Goal: Task Accomplishment & Management: Manage account settings

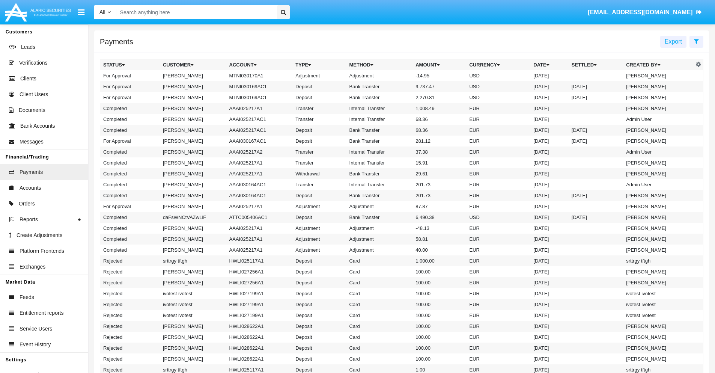
click at [256, 75] on td "MTNI030170A1" at bounding box center [259, 75] width 66 height 11
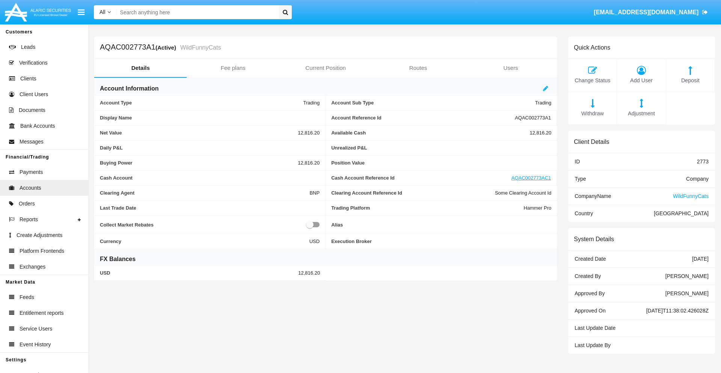
click at [641, 113] on span "Adjustment" at bounding box center [641, 114] width 41 height 8
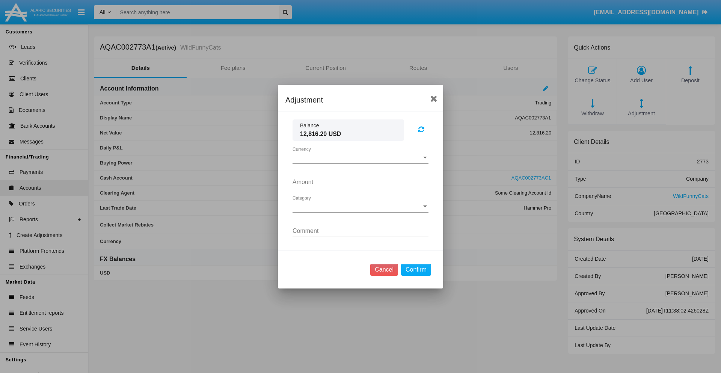
click at [360, 157] on span "Currency" at bounding box center [357, 157] width 129 height 7
click at [360, 163] on span "USD" at bounding box center [361, 163] width 136 height 18
click at [360, 206] on span "Category" at bounding box center [357, 206] width 129 height 7
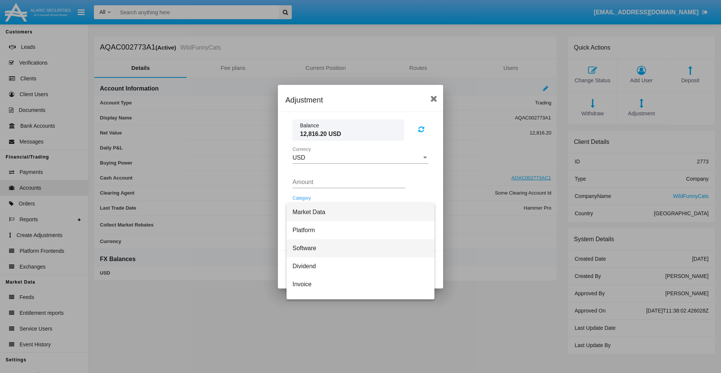
click at [357, 248] on span "Software" at bounding box center [361, 248] width 136 height 18
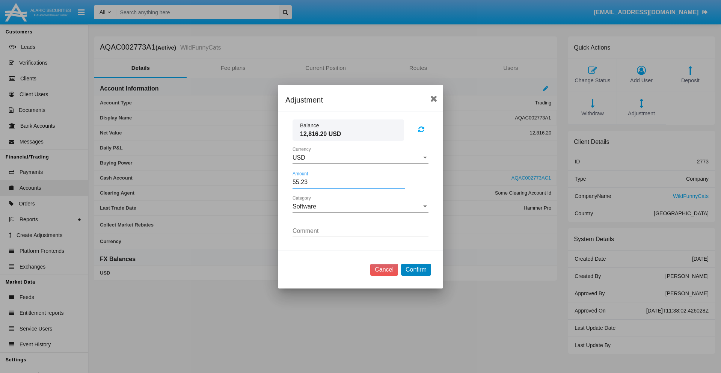
click at [416, 269] on button "Confirm" at bounding box center [416, 270] width 30 height 12
type input "55.2300"
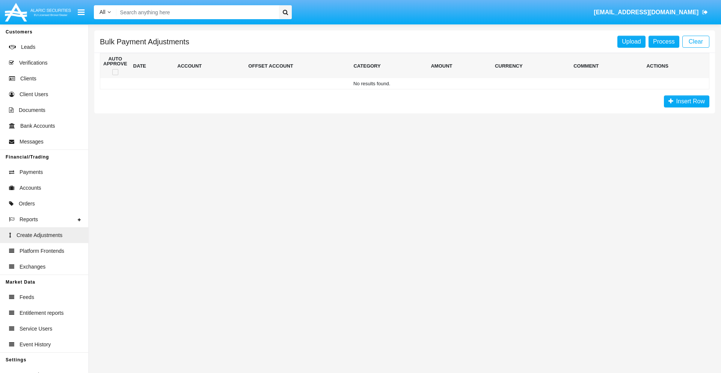
click at [686, 101] on span "Insert Row" at bounding box center [689, 101] width 32 height 6
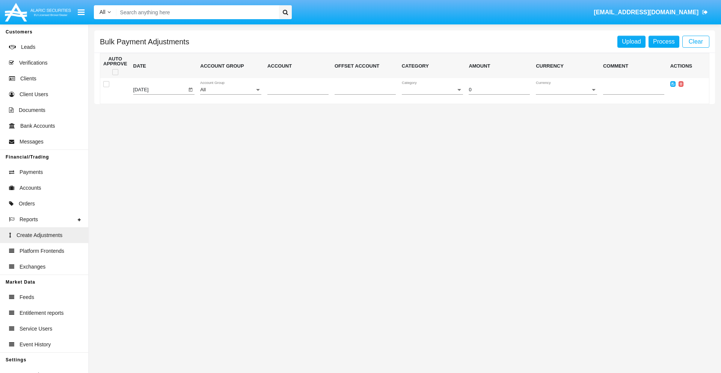
click at [231, 90] on div "All" at bounding box center [227, 90] width 54 height 6
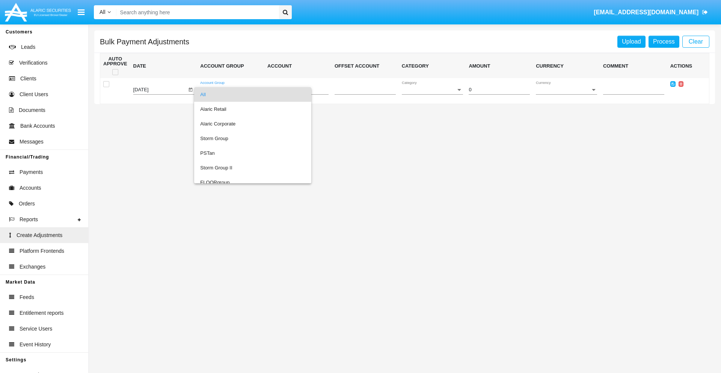
scroll to position [709, 0]
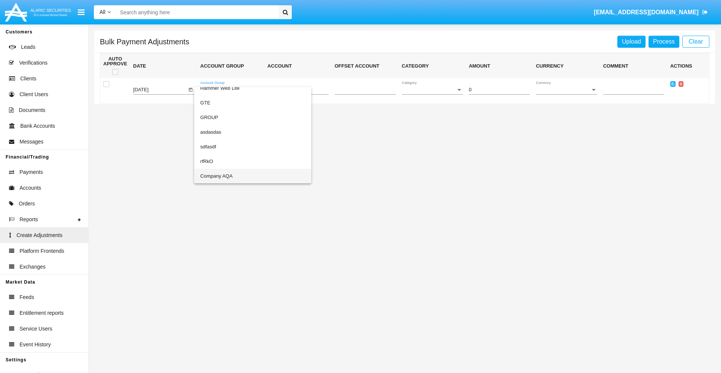
click at [237, 176] on span "Company AQA" at bounding box center [252, 176] width 105 height 15
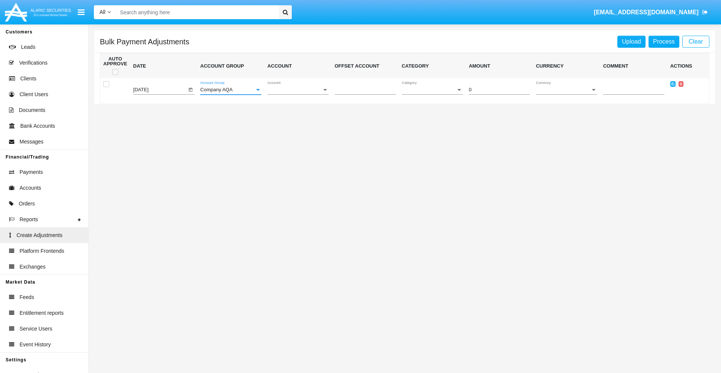
click at [298, 90] on span "Account" at bounding box center [294, 90] width 54 height 6
click at [295, 124] on span "AQAC002773A2" at bounding box center [297, 123] width 61 height 15
click at [432, 90] on span "Category" at bounding box center [429, 90] width 54 height 6
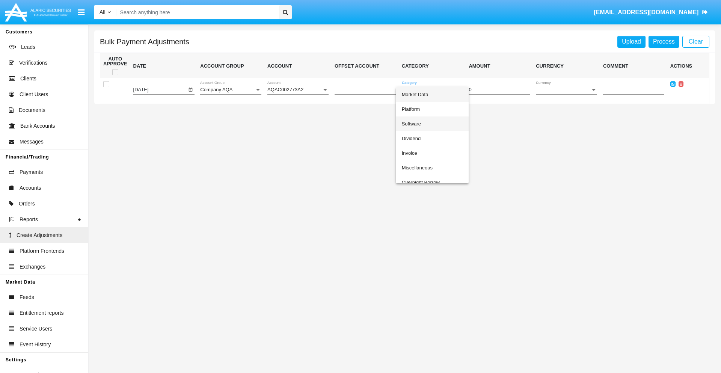
click at [430, 124] on span "Software" at bounding box center [432, 123] width 61 height 15
type input "-11.6"
click at [566, 90] on span "Currency" at bounding box center [563, 90] width 54 height 6
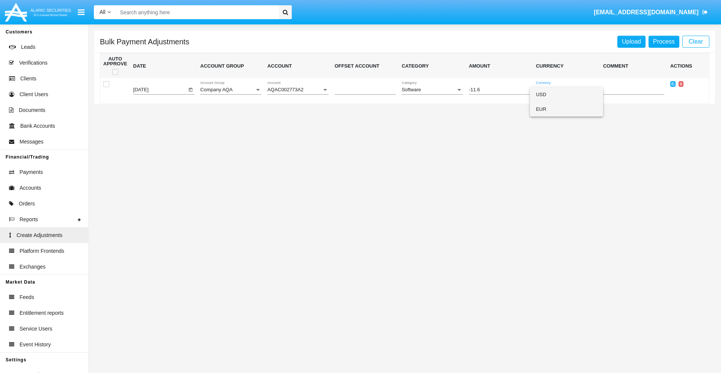
click at [566, 109] on span "EUR" at bounding box center [566, 109] width 61 height 15
click at [673, 84] on icon at bounding box center [672, 83] width 3 height 3
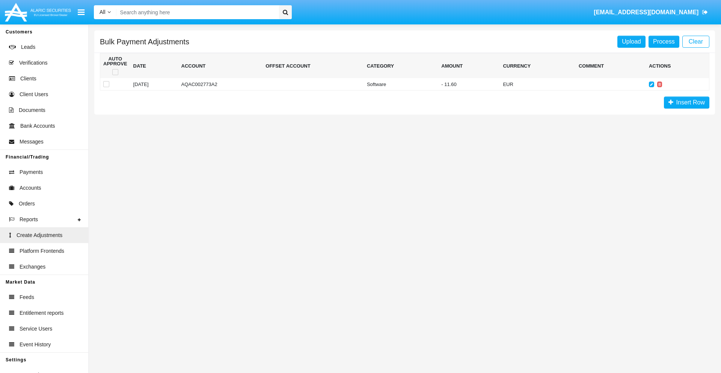
click at [115, 72] on span at bounding box center [115, 72] width 6 height 6
click at [115, 75] on input "checkbox" at bounding box center [115, 75] width 0 height 0
checkbox input "true"
click at [664, 41] on link "Process" at bounding box center [663, 42] width 31 height 12
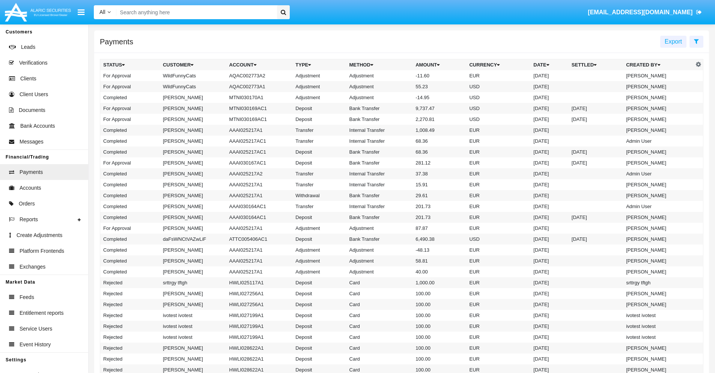
click at [402, 75] on td "Adjustment" at bounding box center [380, 75] width 66 height 11
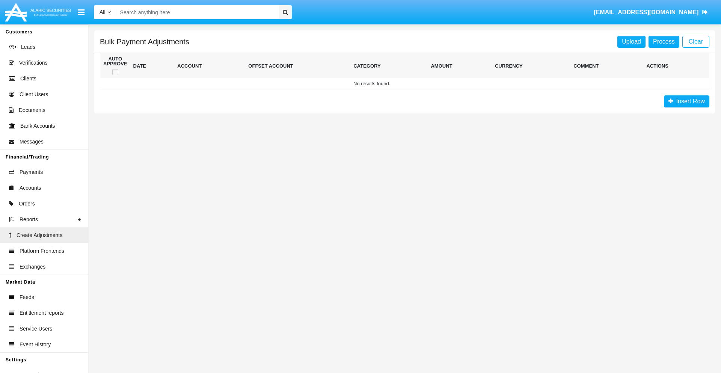
click at [686, 101] on span "Insert Row" at bounding box center [689, 101] width 32 height 6
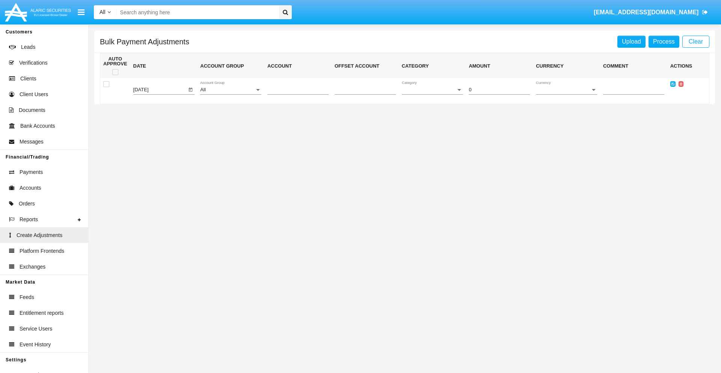
click at [231, 90] on div "All" at bounding box center [227, 90] width 54 height 6
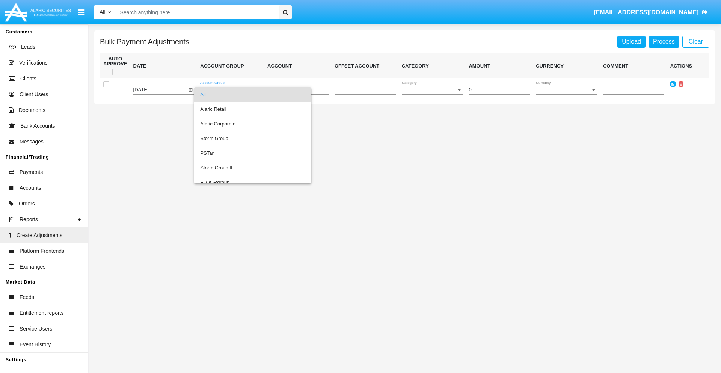
scroll to position [709, 0]
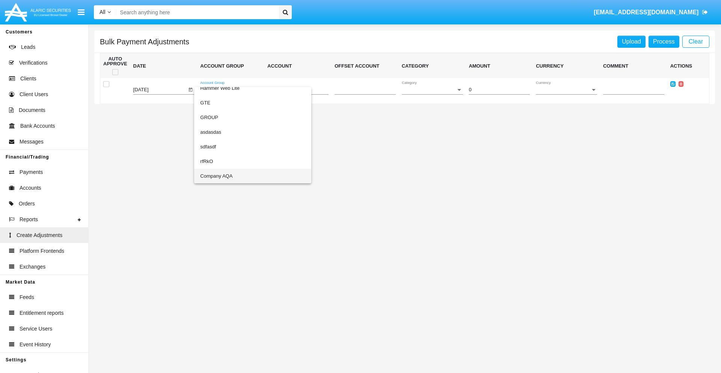
click at [237, 176] on span "Company AQA" at bounding box center [252, 176] width 105 height 15
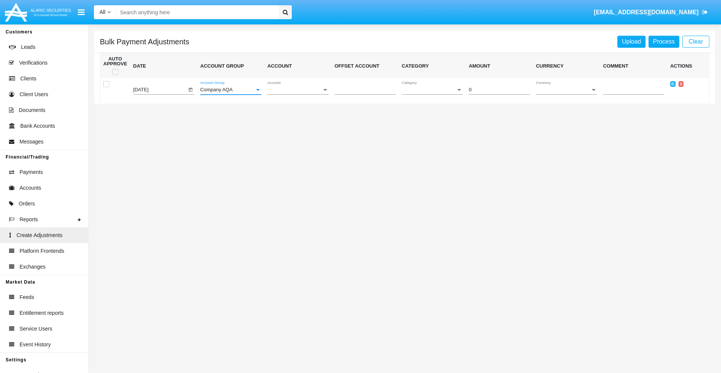
click at [298, 90] on span "Account" at bounding box center [294, 90] width 54 height 6
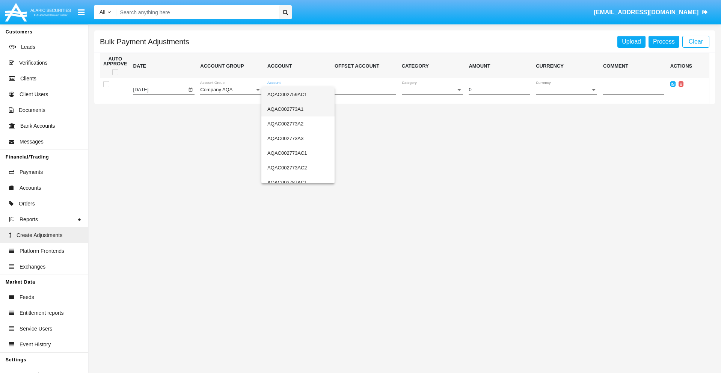
click at [295, 109] on span "AQAC002773A1" at bounding box center [297, 109] width 61 height 15
click at [432, 90] on span "Category" at bounding box center [429, 90] width 54 height 6
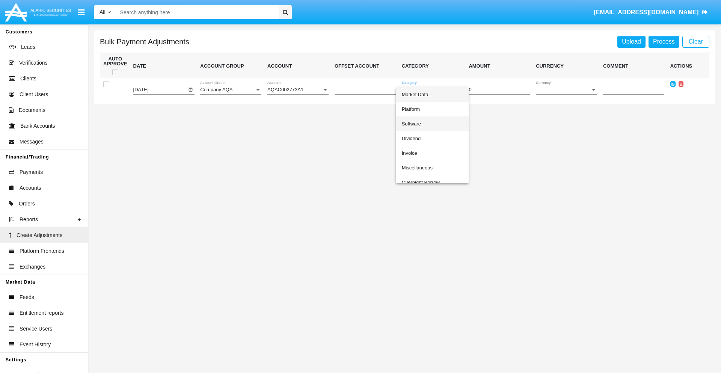
click at [430, 124] on span "Software" at bounding box center [432, 123] width 61 height 15
type input "-25.95"
click at [566, 90] on span "Currency" at bounding box center [563, 90] width 54 height 6
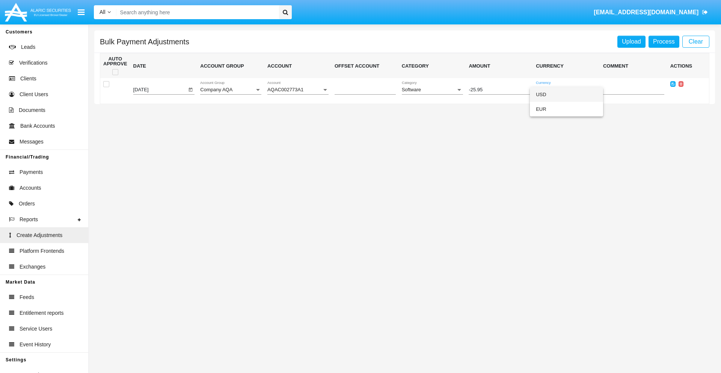
click at [566, 94] on span "USD" at bounding box center [566, 94] width 61 height 15
click at [673, 84] on icon at bounding box center [672, 83] width 3 height 3
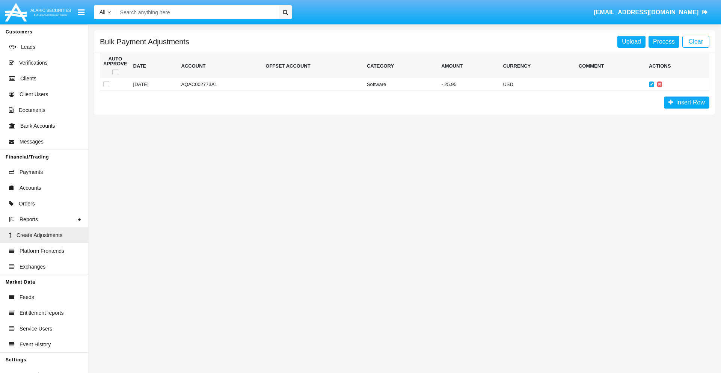
click at [115, 72] on span at bounding box center [115, 72] width 6 height 6
click at [115, 75] on input "checkbox" at bounding box center [115, 75] width 0 height 0
checkbox input "true"
click at [664, 41] on link "Process" at bounding box center [663, 42] width 31 height 12
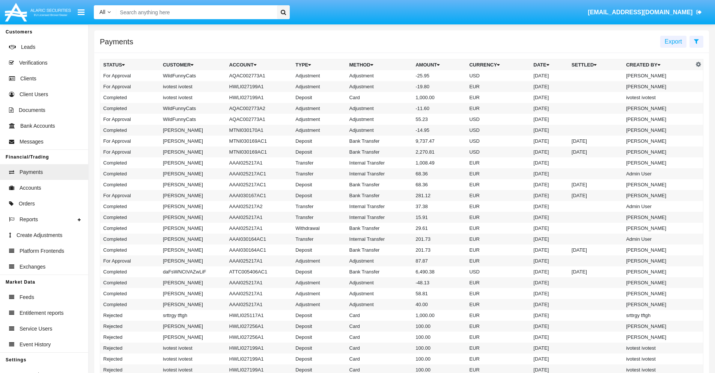
click at [402, 75] on td "Adjustment" at bounding box center [380, 75] width 66 height 11
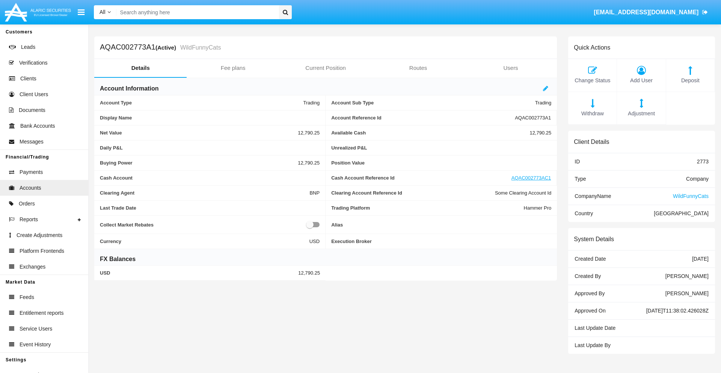
click at [690, 80] on span "Deposit" at bounding box center [690, 81] width 41 height 8
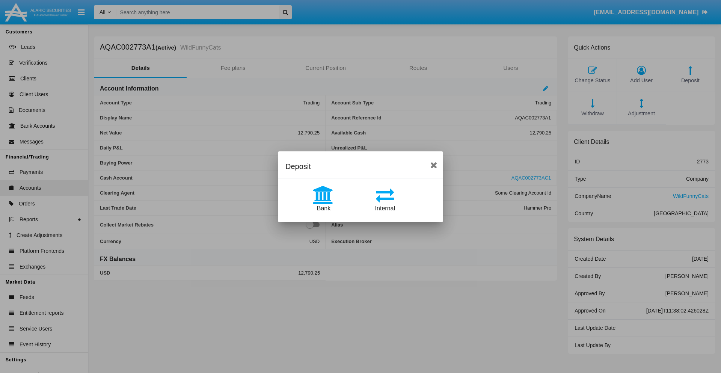
click at [323, 208] on span "Bank" at bounding box center [324, 208] width 14 height 6
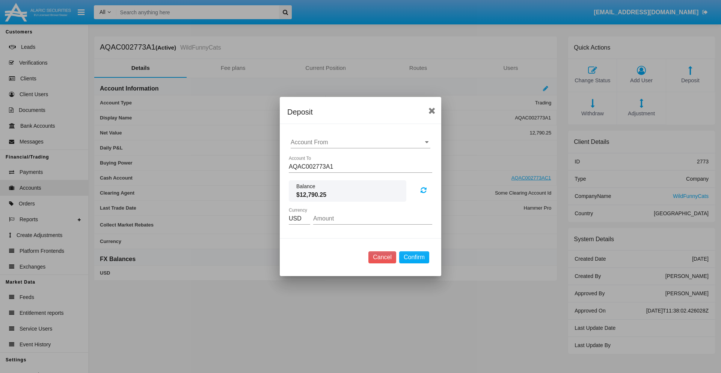
click at [360, 142] on input "Account From" at bounding box center [361, 142] width 140 height 7
click at [307, 157] on span "ACDC" at bounding box center [307, 157] width 17 height 6
type input "ACDC"
type input "69.29"
click at [414, 257] on button "Confirm" at bounding box center [414, 257] width 30 height 12
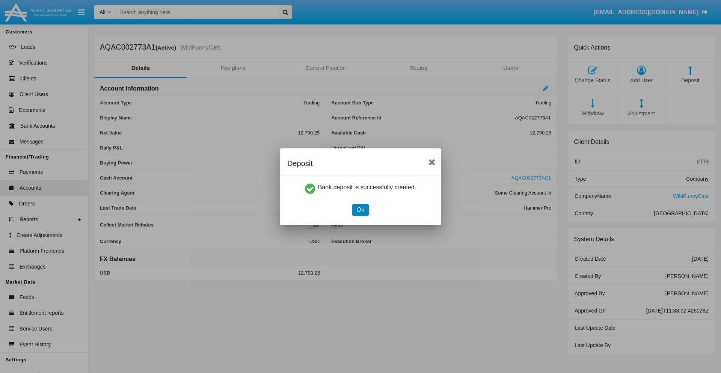
click at [360, 210] on button "Ok" at bounding box center [360, 210] width 17 height 12
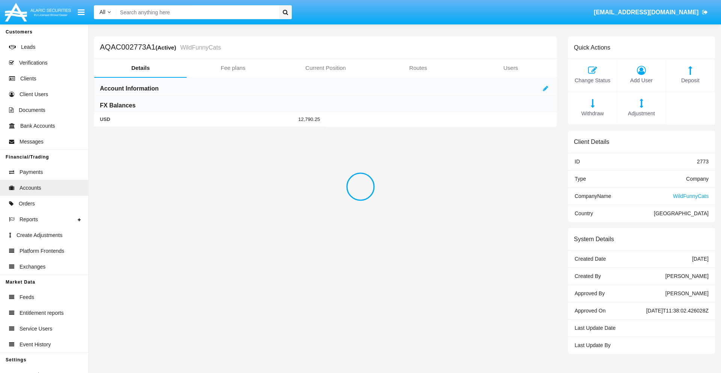
click at [690, 80] on span "Deposit" at bounding box center [690, 81] width 41 height 8
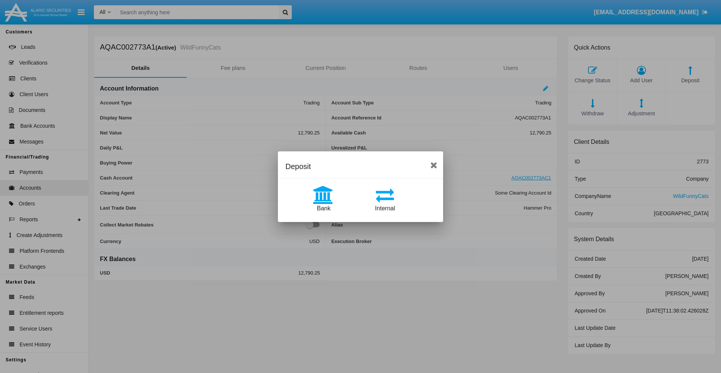
click at [385, 208] on span "Internal" at bounding box center [385, 208] width 20 height 6
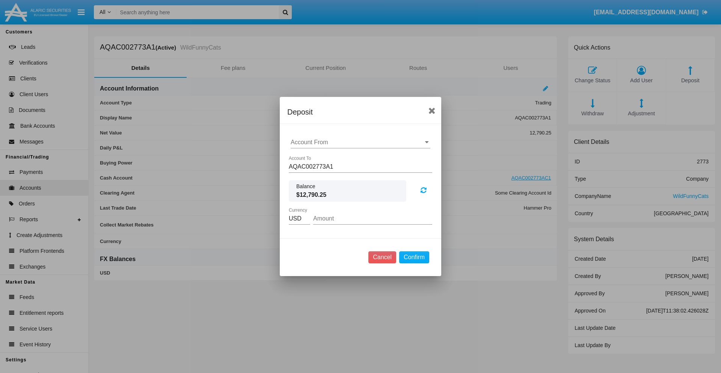
click at [360, 142] on input "Account From" at bounding box center [361, 142] width 140 height 7
click at [323, 175] on span "AQAC002773AC1" at bounding box center [323, 175] width 49 height 6
type input "AQAC002773AC1"
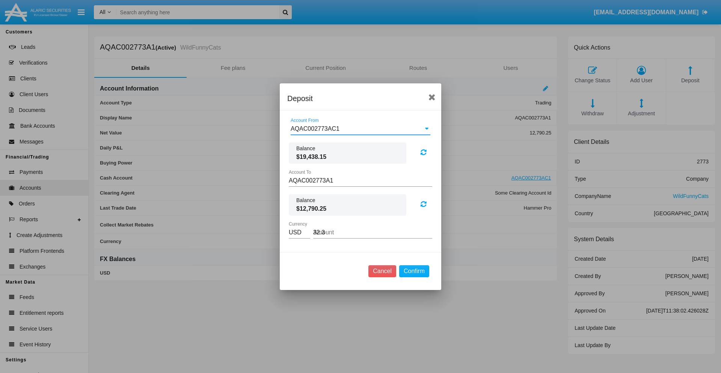
type input "32.34"
click at [414, 271] on button "Confirm" at bounding box center [414, 271] width 30 height 12
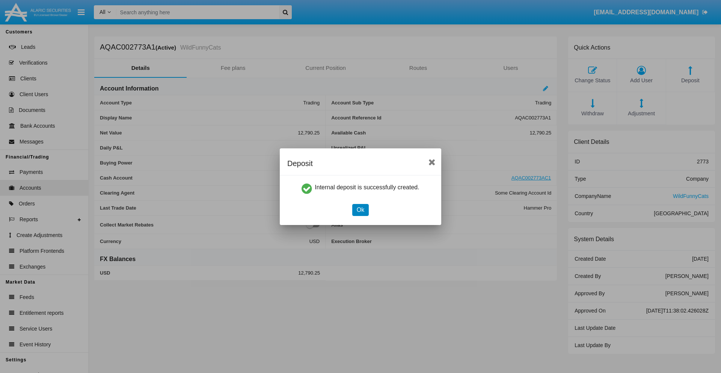
click at [360, 210] on button "Ok" at bounding box center [360, 210] width 17 height 12
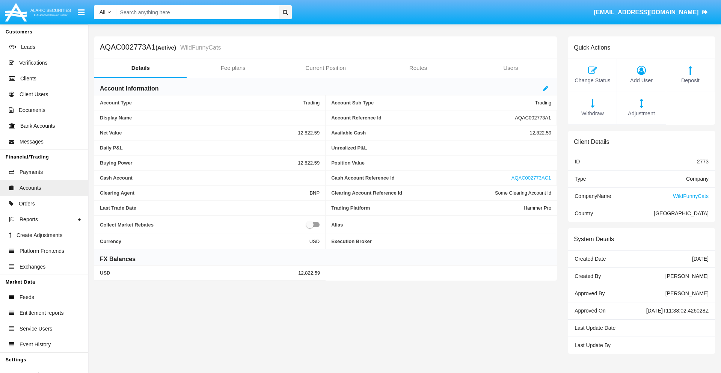
click at [592, 113] on span "Withdraw" at bounding box center [592, 114] width 41 height 8
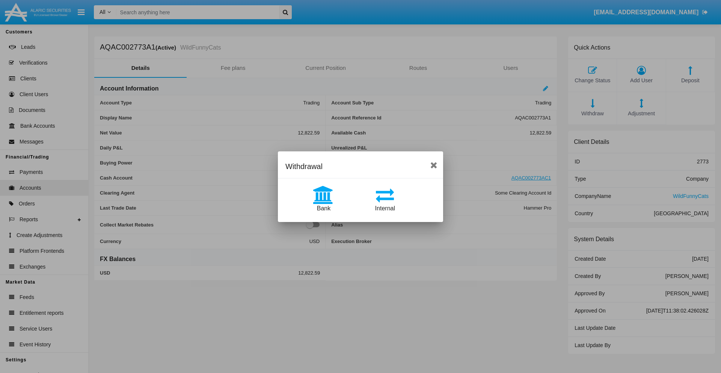
click at [385, 208] on span "Internal" at bounding box center [385, 208] width 20 height 6
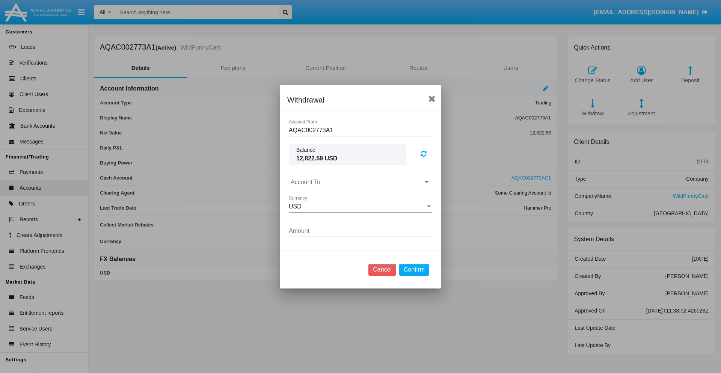
click at [360, 182] on input "Account To" at bounding box center [361, 182] width 140 height 7
click at [323, 215] on span "AQAC002773AC1" at bounding box center [323, 215] width 49 height 6
type input "AQAC002773AC1"
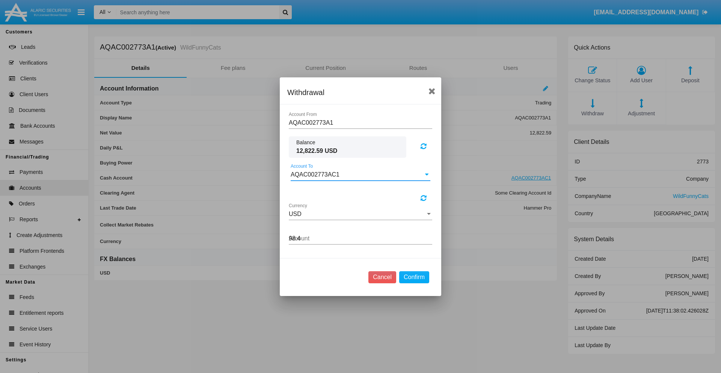
type input "98.48"
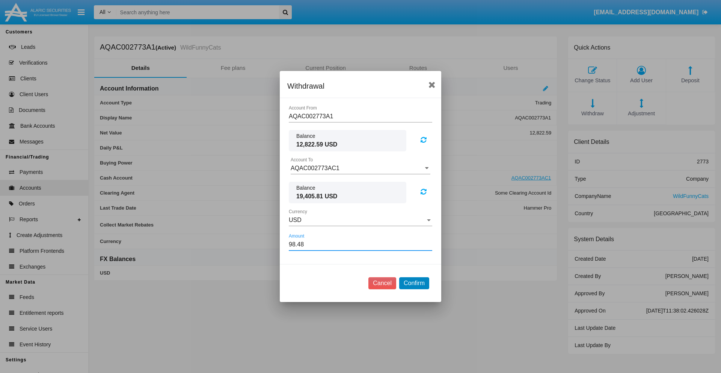
click at [414, 283] on button "Confirm" at bounding box center [414, 283] width 30 height 12
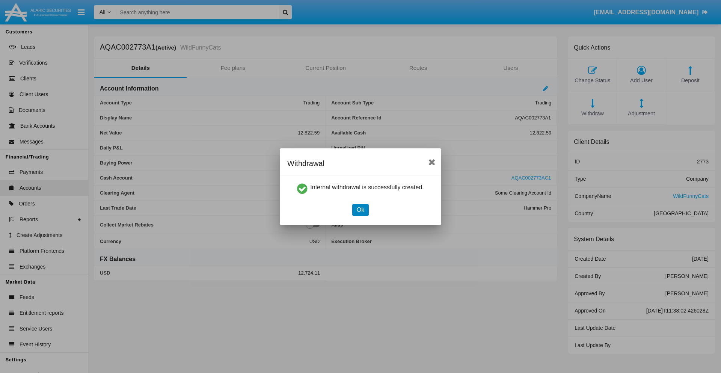
click at [360, 210] on button "Ok" at bounding box center [360, 210] width 17 height 12
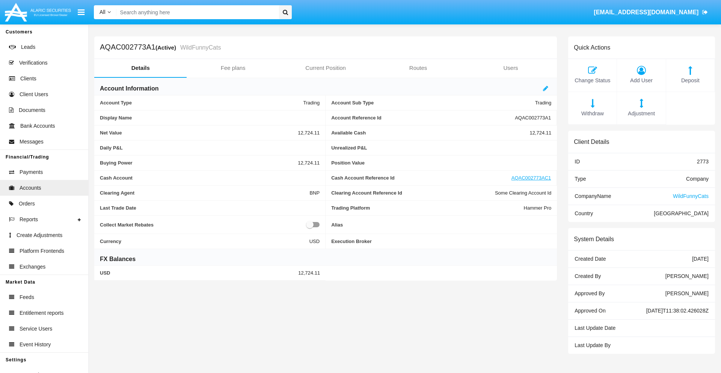
click at [592, 113] on span "Withdraw" at bounding box center [592, 114] width 41 height 8
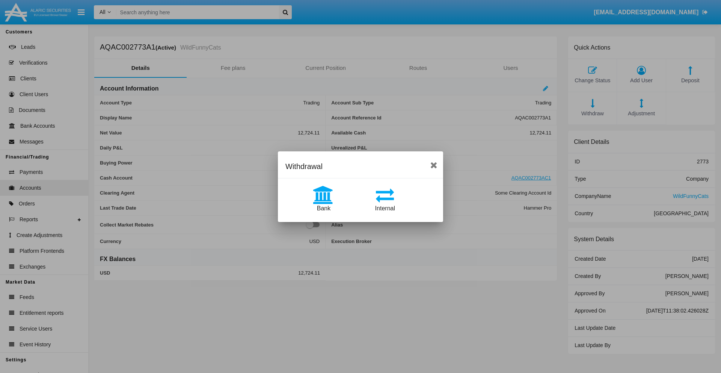
click at [323, 208] on span "Bank" at bounding box center [324, 208] width 14 height 6
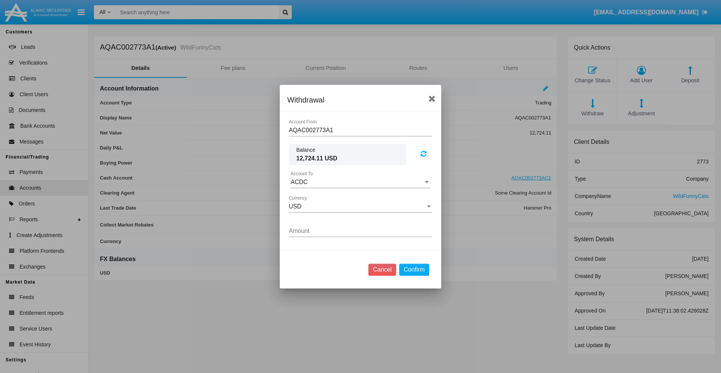
click at [360, 182] on input "ACDC" at bounding box center [361, 182] width 140 height 7
click at [307, 197] on span "ACDC" at bounding box center [307, 197] width 17 height 6
type input "ACDC"
type input "4.67"
click at [414, 269] on button "Confirm" at bounding box center [414, 270] width 30 height 12
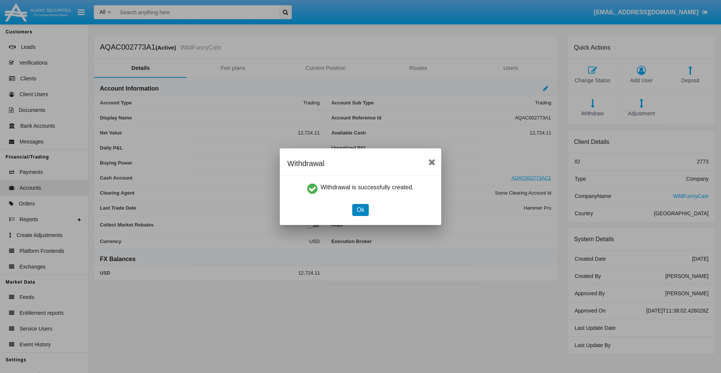
click at [360, 210] on button "Ok" at bounding box center [360, 210] width 17 height 12
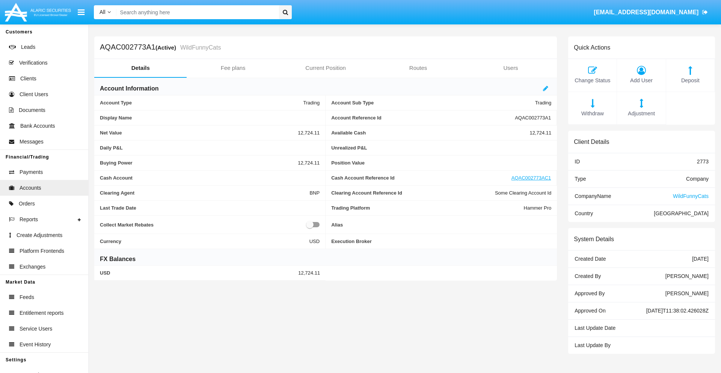
click at [641, 113] on span "Adjustment" at bounding box center [641, 114] width 41 height 8
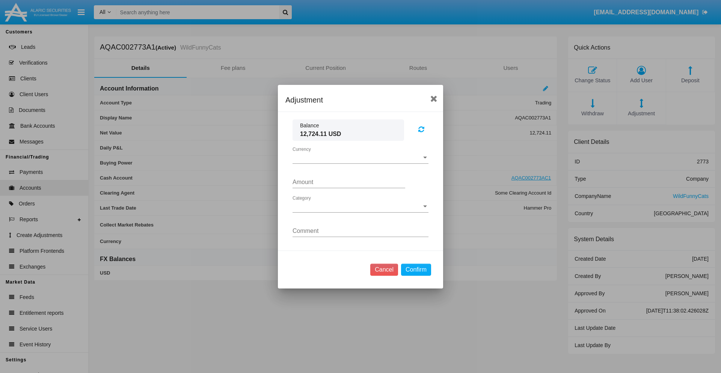
click at [360, 157] on span "Currency" at bounding box center [357, 157] width 129 height 7
click at [360, 163] on span "USD" at bounding box center [361, 163] width 136 height 18
click at [360, 206] on span "Category" at bounding box center [357, 206] width 129 height 7
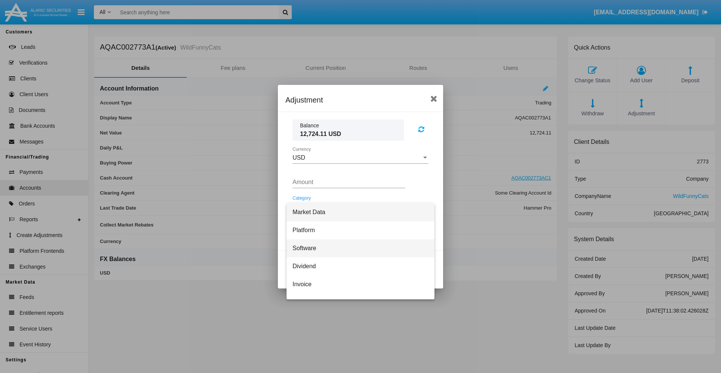
click at [357, 248] on span "Software" at bounding box center [361, 248] width 136 height 18
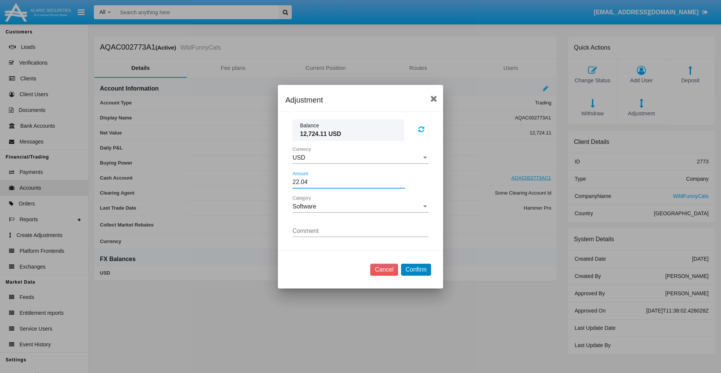
click at [416, 269] on button "Confirm" at bounding box center [416, 270] width 30 height 12
type input "22.0400"
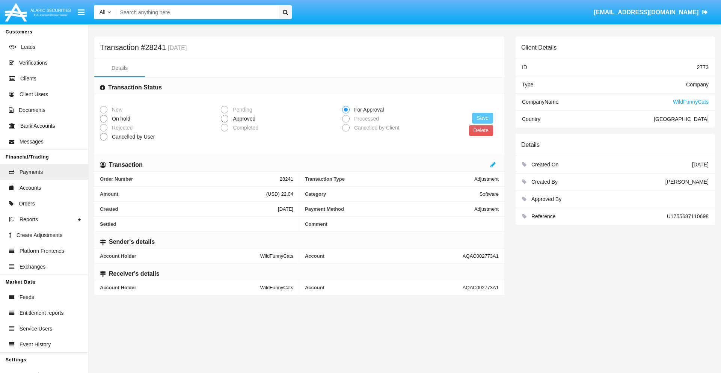
click at [243, 119] on span "Approved" at bounding box center [242, 119] width 29 height 8
click at [225, 122] on input "Approved" at bounding box center [224, 122] width 0 height 0
radio input "true"
click at [483, 118] on button "Save" at bounding box center [482, 118] width 21 height 11
click at [481, 130] on button "Delete" at bounding box center [481, 130] width 24 height 11
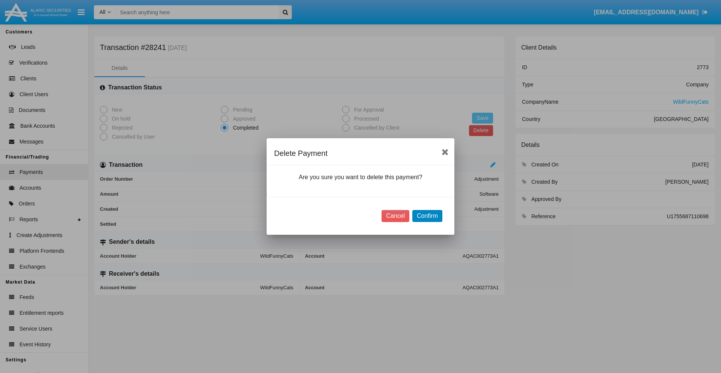
click at [427, 216] on button "Confirm" at bounding box center [427, 216] width 30 height 12
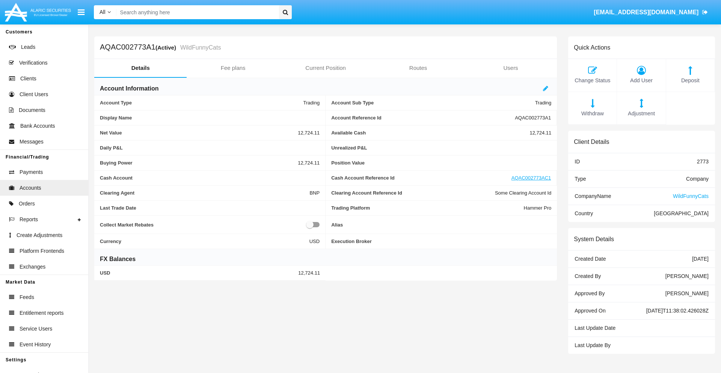
click at [690, 80] on span "Deposit" at bounding box center [690, 81] width 41 height 8
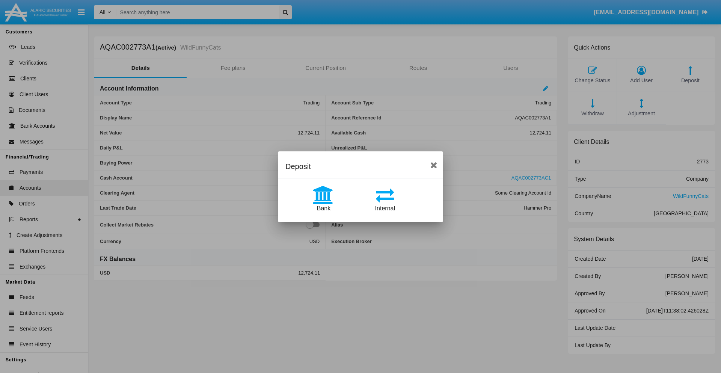
click at [323, 208] on span "Bank" at bounding box center [324, 208] width 14 height 6
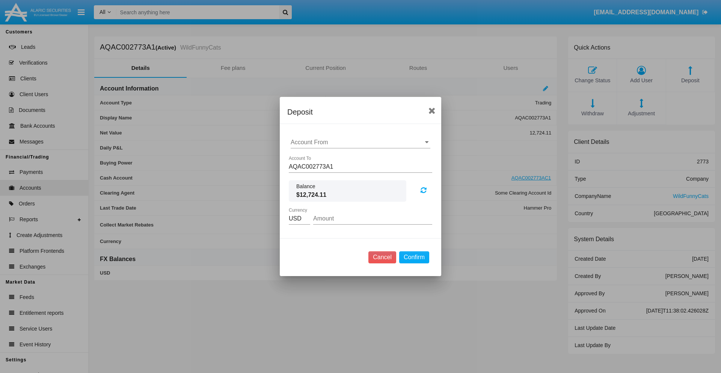
click at [360, 142] on input "Account From" at bounding box center [361, 142] width 140 height 7
click at [307, 157] on span "ACDC" at bounding box center [307, 157] width 17 height 6
type input "ACDC"
type input "30.66"
click at [414, 257] on button "Confirm" at bounding box center [414, 257] width 30 height 12
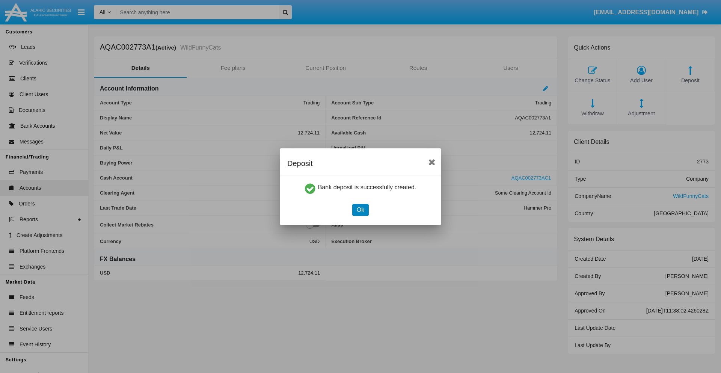
click at [360, 210] on button "Ok" at bounding box center [360, 210] width 17 height 12
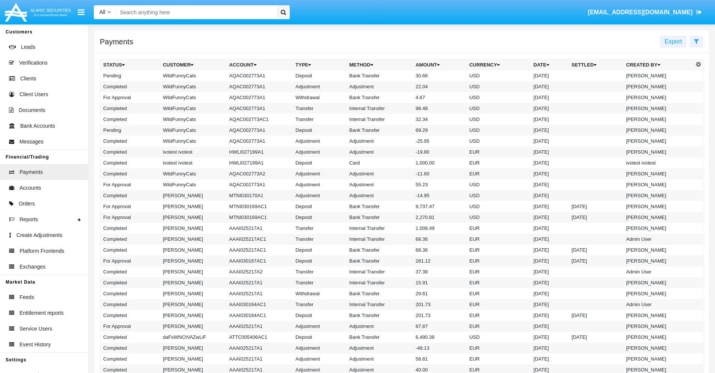
click at [402, 75] on td "Bank Transfer" at bounding box center [380, 75] width 66 height 11
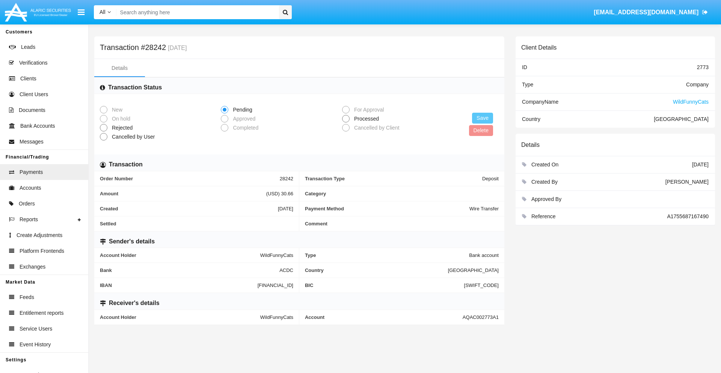
click at [365, 119] on span "Processed" at bounding box center [365, 119] width 31 height 8
click at [346, 122] on input "Processed" at bounding box center [345, 122] width 0 height 0
radio input "true"
click at [483, 118] on button "Save" at bounding box center [482, 118] width 21 height 11
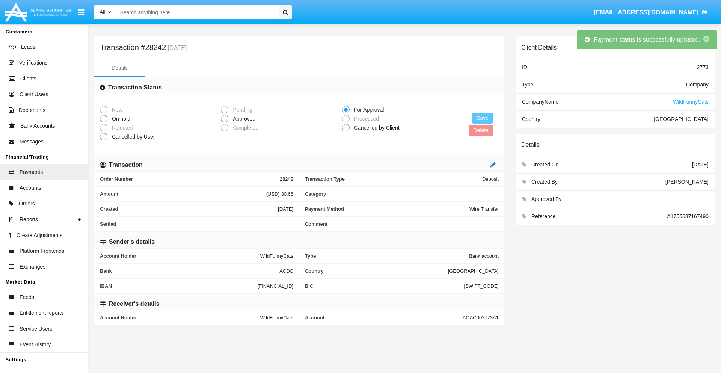
click at [493, 164] on icon at bounding box center [492, 164] width 5 height 6
type input "14.56"
click at [485, 164] on icon at bounding box center [485, 164] width 5 height 6
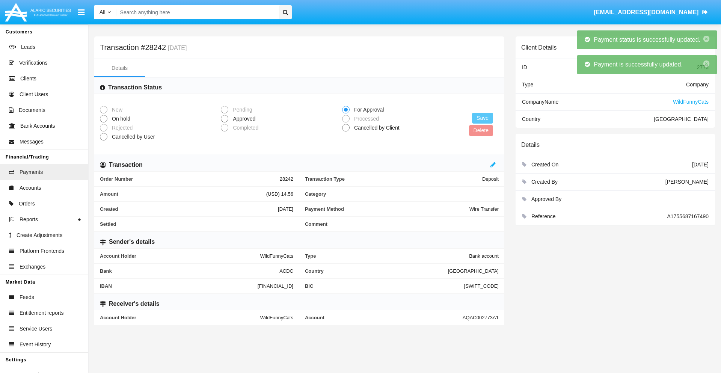
click at [243, 119] on span "Approved" at bounding box center [242, 119] width 29 height 8
click at [225, 122] on input "Approved" at bounding box center [224, 122] width 0 height 0
radio input "true"
click at [483, 118] on button "Save" at bounding box center [482, 118] width 21 height 11
